Goal: Transaction & Acquisition: Obtain resource

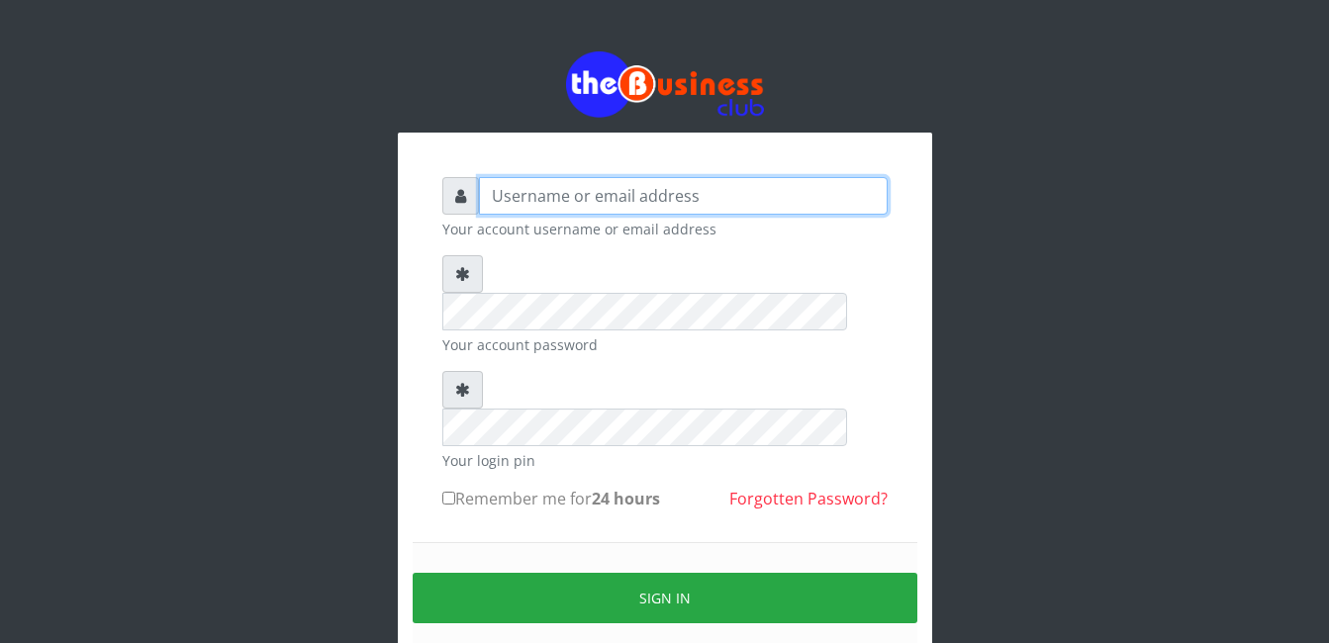
type input "gloworld1"
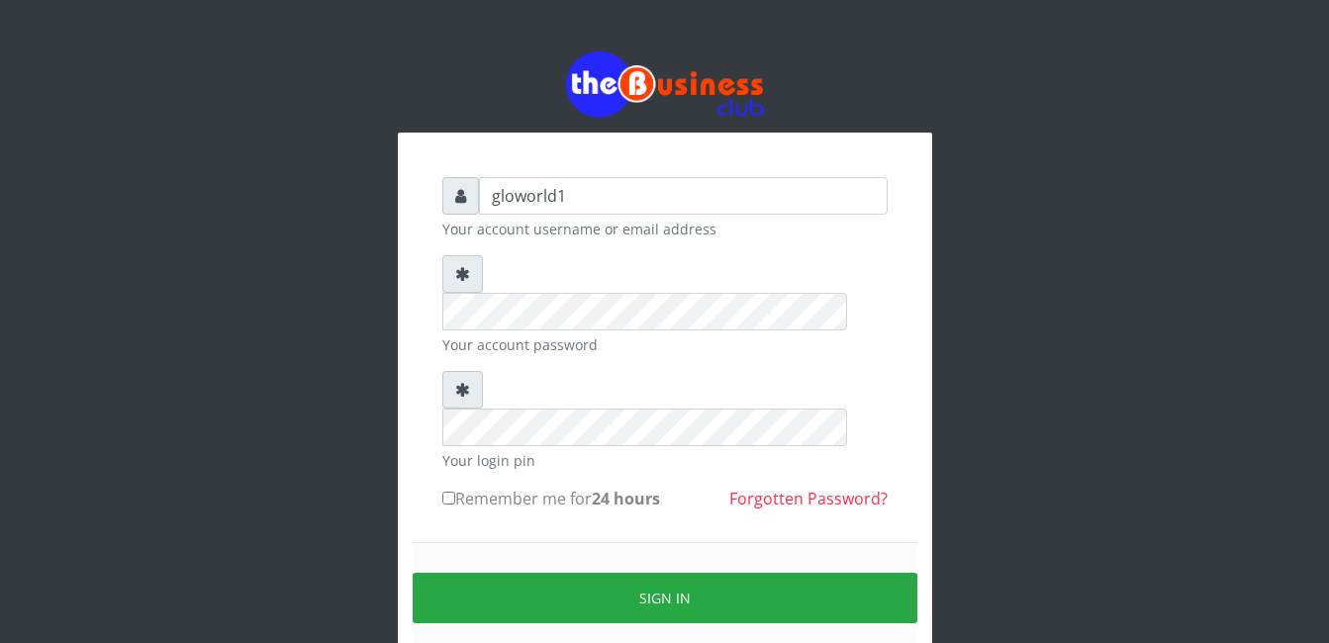
click at [449, 492] on input "Remember me for 24 hours" at bounding box center [448, 498] width 13 height 13
checkbox input "true"
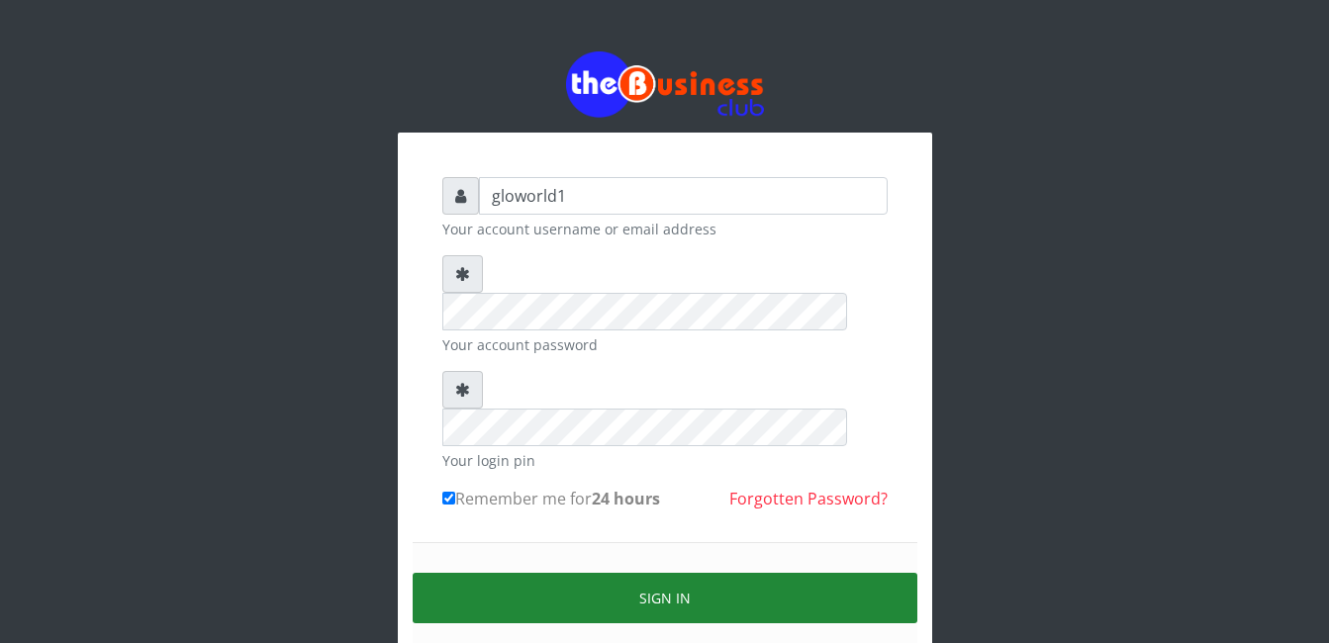
click at [668, 573] on button "Sign in" at bounding box center [665, 598] width 505 height 50
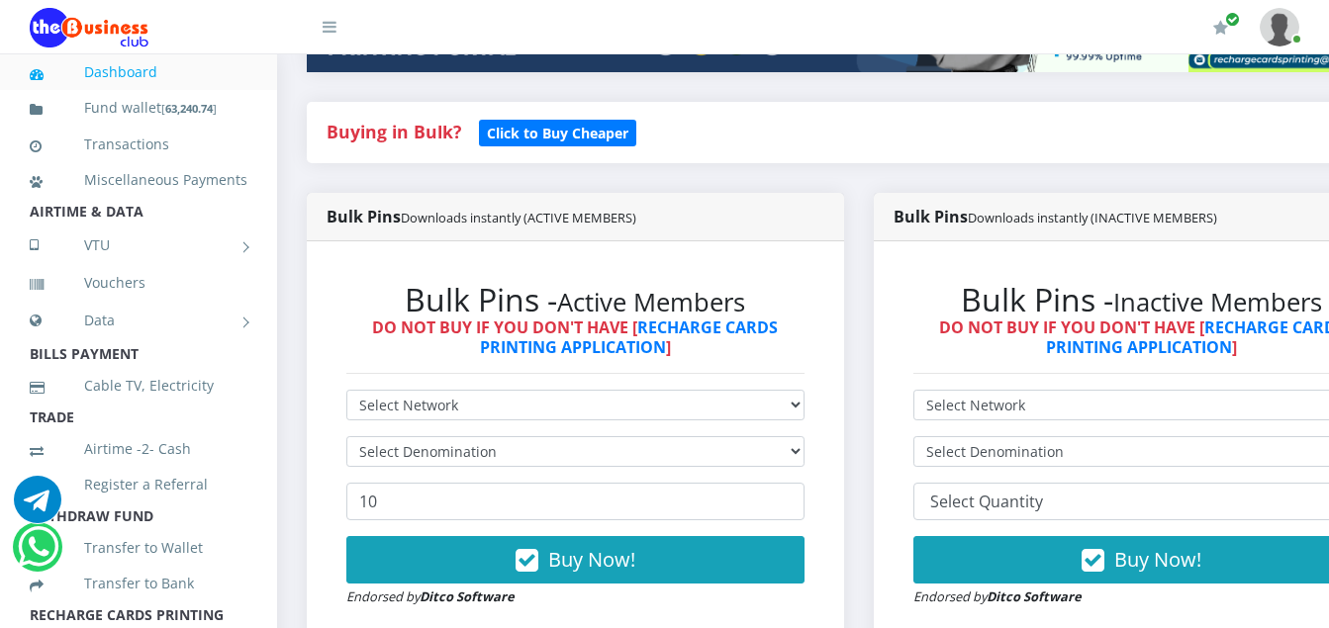
scroll to position [409, 0]
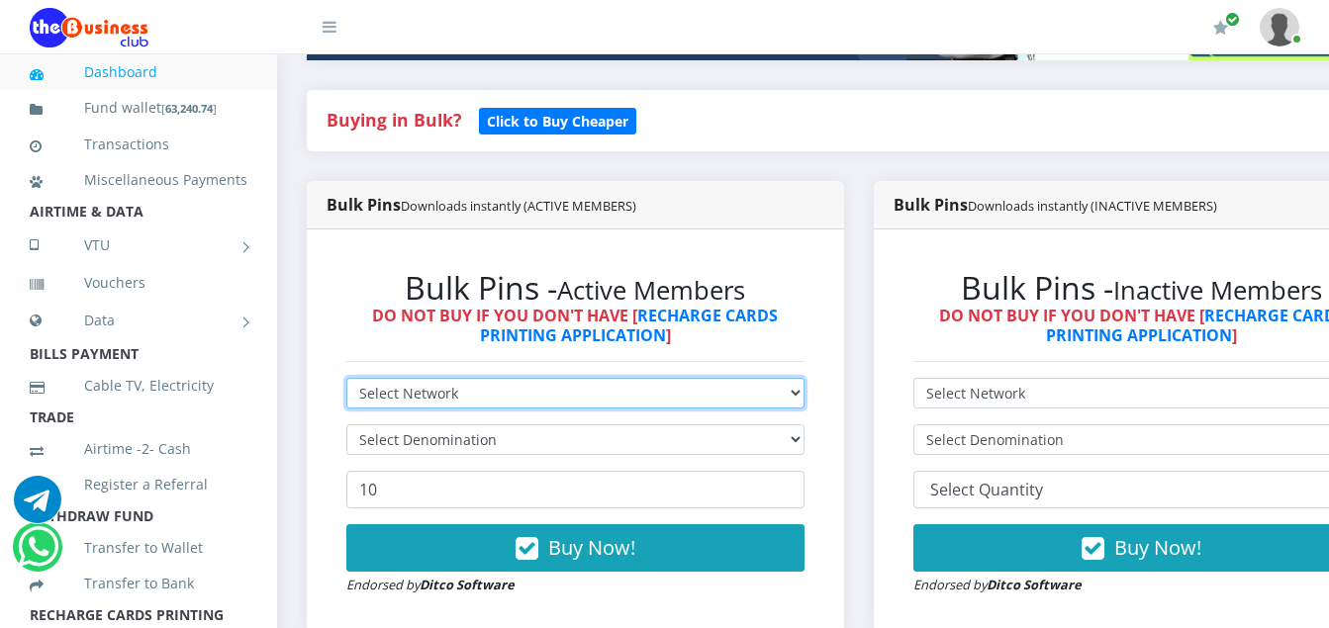
click at [460, 393] on select "Select Network MTN Globacom 9Mobile Airtel" at bounding box center [575, 393] width 458 height 31
click at [457, 392] on select "Select Network MTN Globacom 9Mobile Airtel" at bounding box center [575, 393] width 458 height 31
select select "MTN"
click at [346, 381] on select "Select Network MTN Globacom 9Mobile Airtel" at bounding box center [575, 393] width 458 height 31
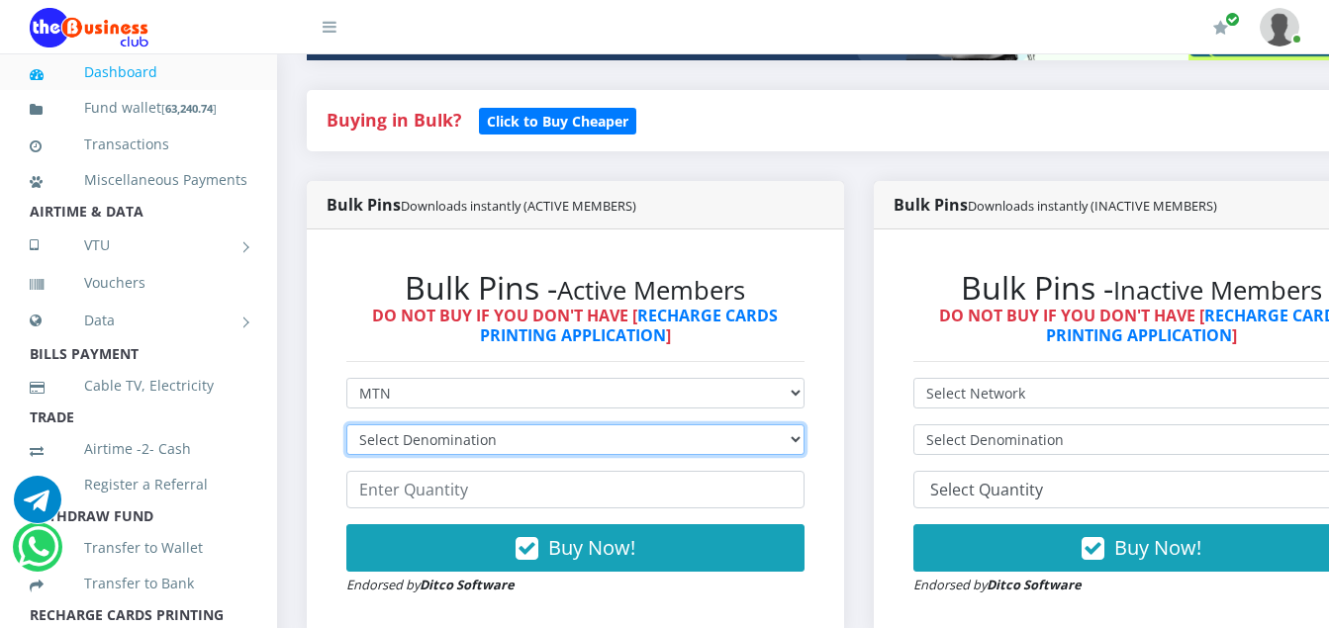
click at [499, 438] on select "Select Denomination MTN NGN100 - ₦96.94 MTN NGN200 - ₦193.88 MTN NGN400 - ₦387.…" at bounding box center [575, 439] width 458 height 31
select select "484.7-500"
click at [346, 427] on select "Select Denomination MTN NGN100 - ₦96.94 MTN NGN200 - ₦193.88 MTN NGN400 - ₦387.…" at bounding box center [575, 439] width 458 height 31
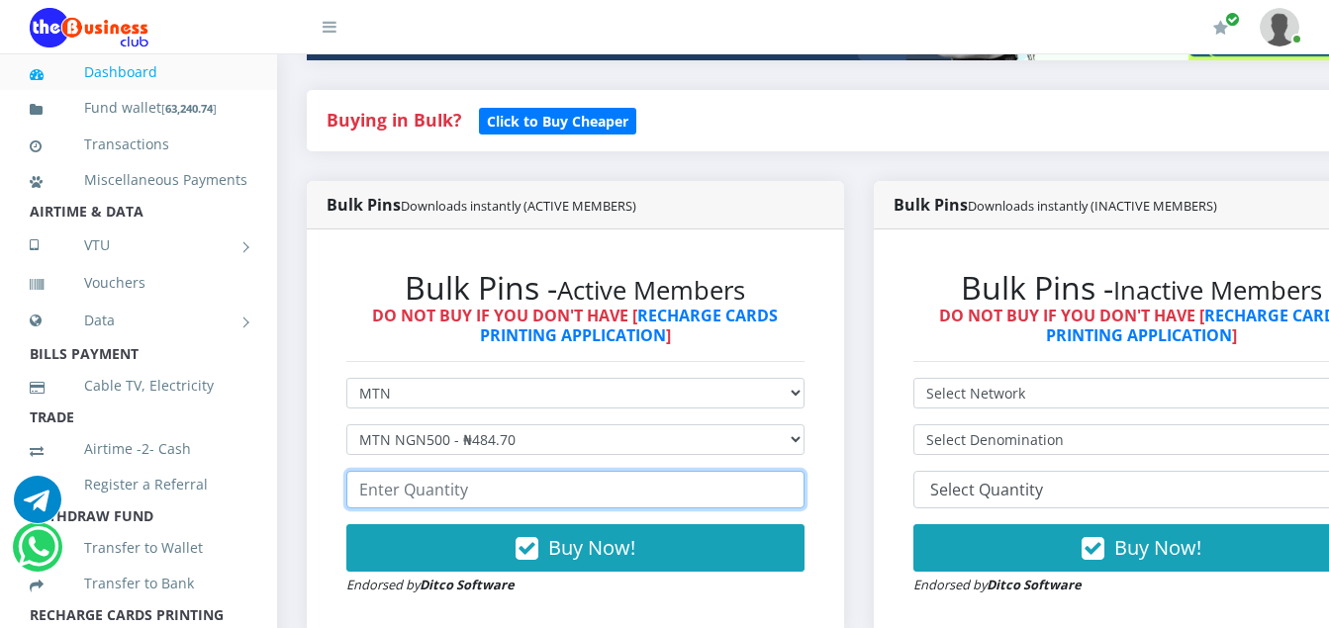
click at [470, 498] on input "number" at bounding box center [575, 490] width 458 height 38
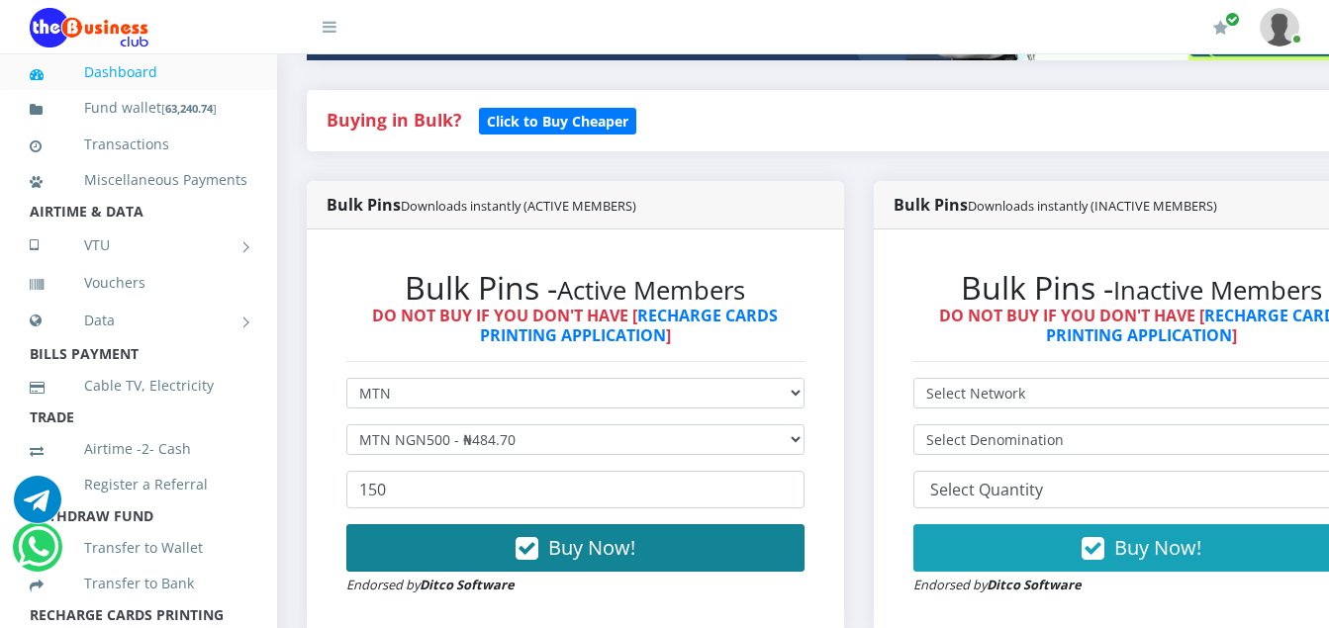
click at [533, 552] on icon "button" at bounding box center [526, 549] width 23 height 20
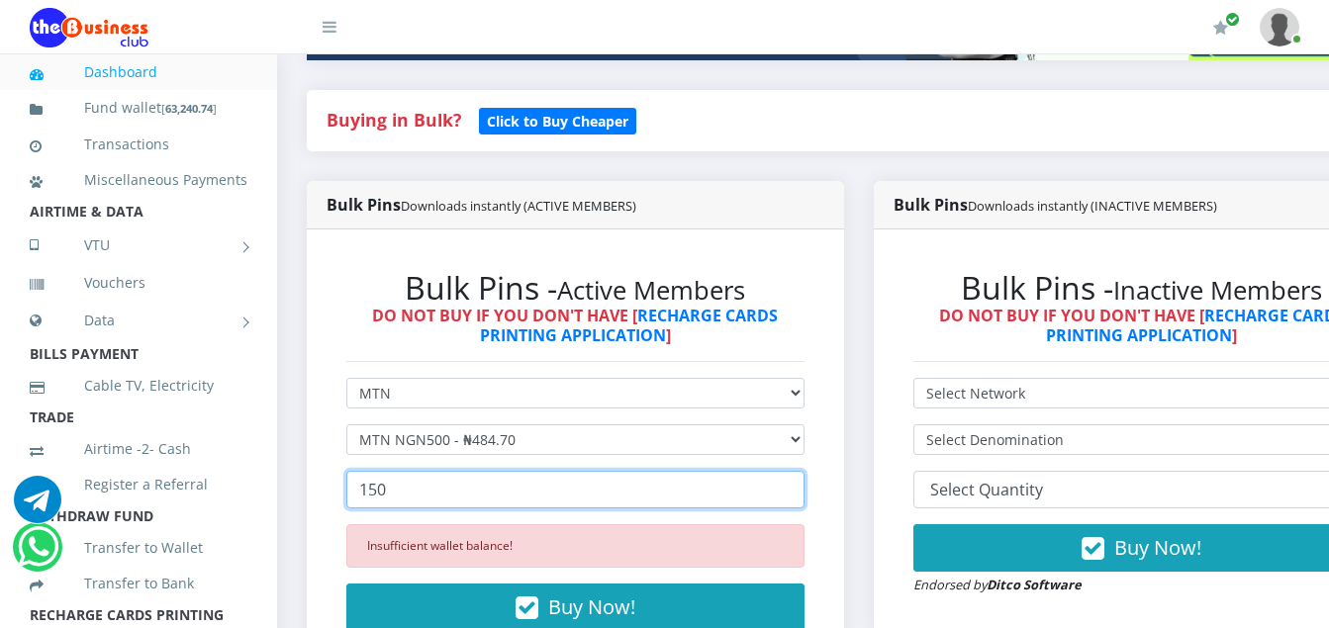
click at [395, 494] on input "150" at bounding box center [575, 490] width 458 height 38
type input "1"
click at [386, 500] on input "30" at bounding box center [575, 490] width 458 height 38
type input "3"
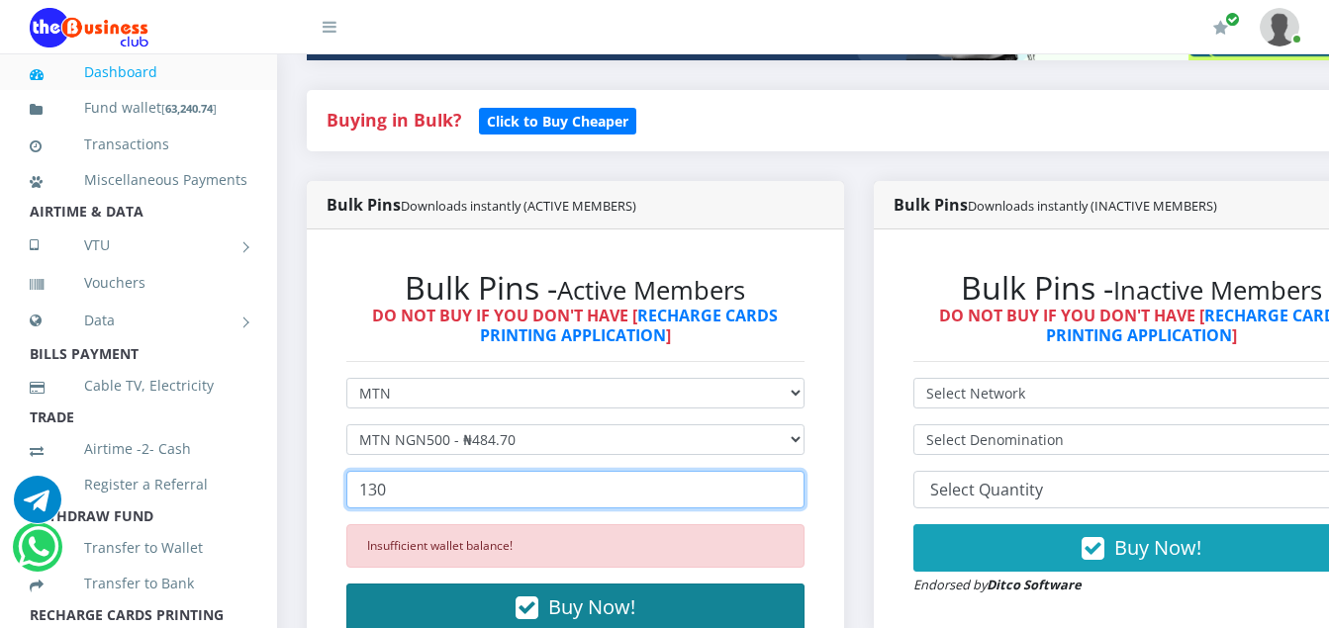
type input "130"
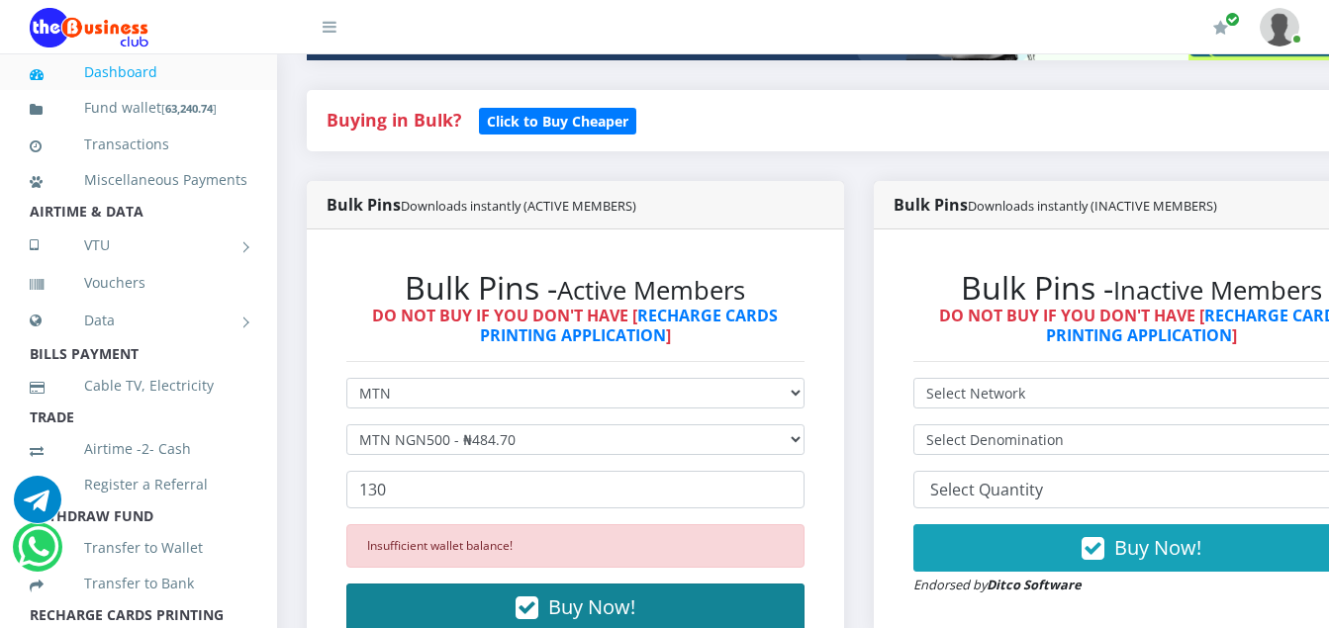
click at [534, 605] on icon "button" at bounding box center [526, 609] width 23 height 20
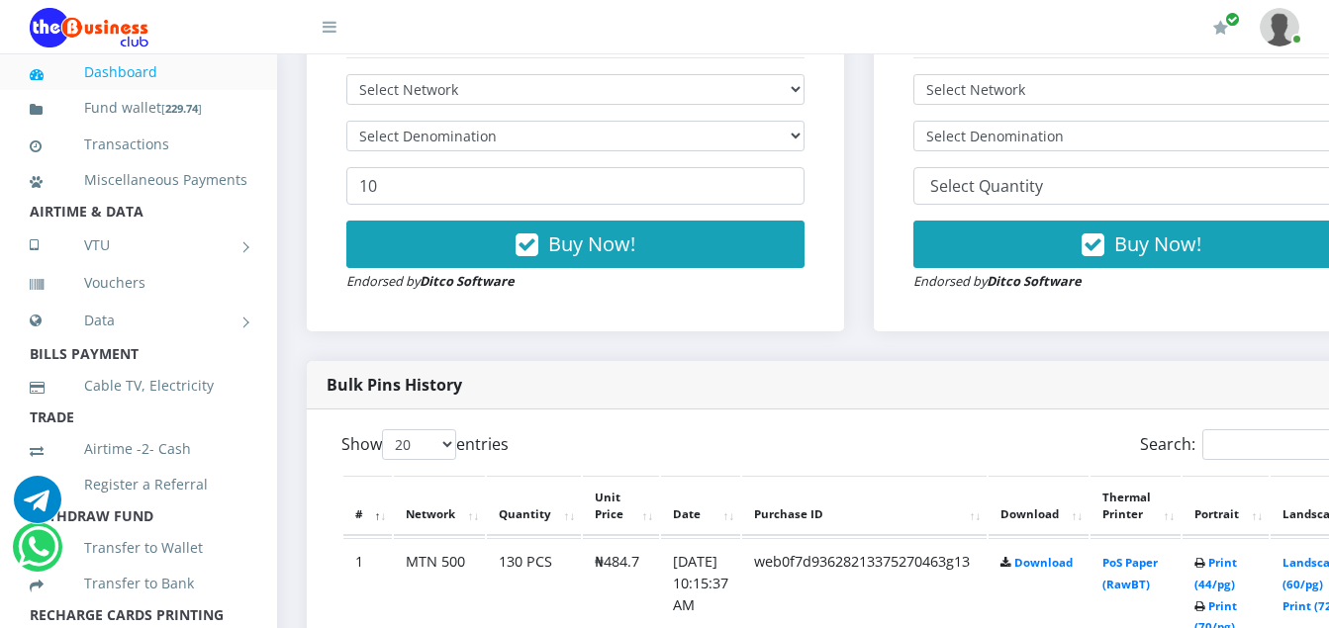
scroll to position [752, 0]
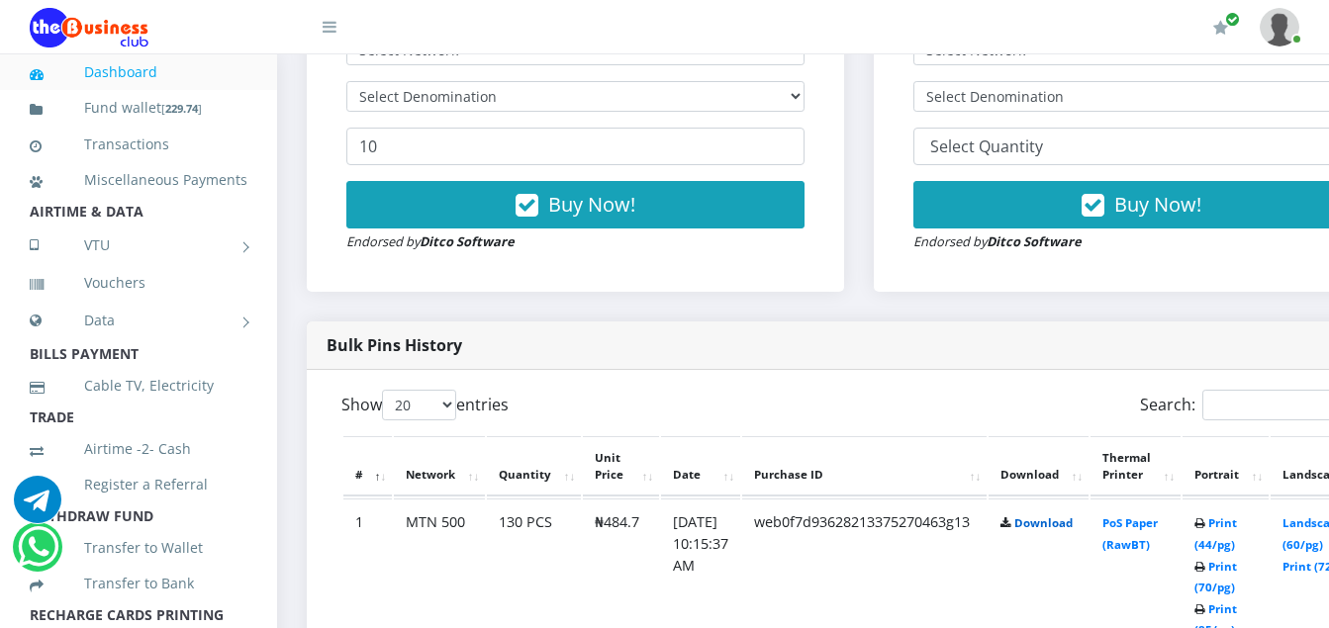
click at [1072, 529] on link "Download" at bounding box center [1043, 522] width 58 height 15
click at [857, 22] on div "My Profile Settings Logout" at bounding box center [837, 27] width 923 height 55
